Goal: Information Seeking & Learning: Learn about a topic

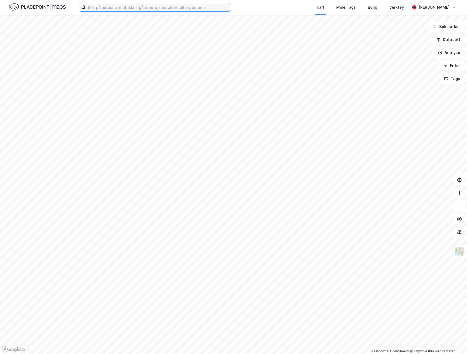
click at [142, 10] on input at bounding box center [158, 7] width 145 height 8
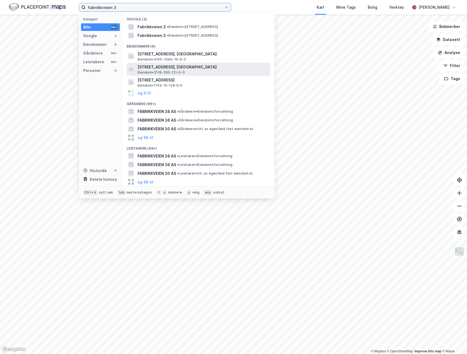
type input "fabrikkveien 3"
click at [235, 67] on span "[STREET_ADDRESS], [GEOGRAPHIC_DATA]" at bounding box center [203, 67] width 130 height 7
